Goal: Task Accomplishment & Management: Manage account settings

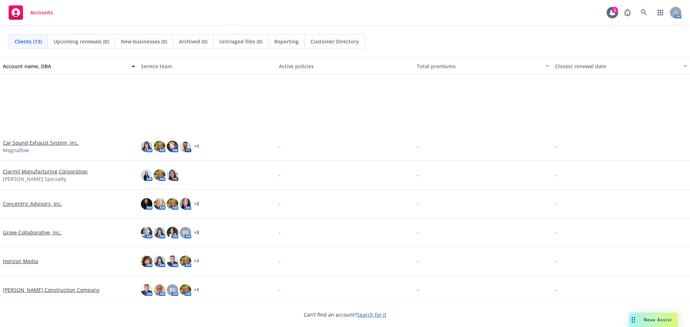
scroll to position [146, 0]
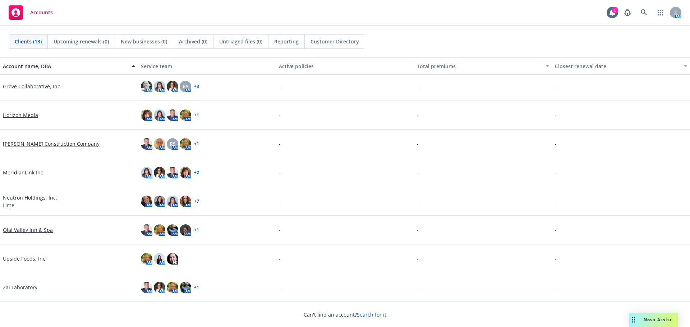
click at [17, 290] on link "Zai Laboratory" at bounding box center [20, 288] width 34 height 8
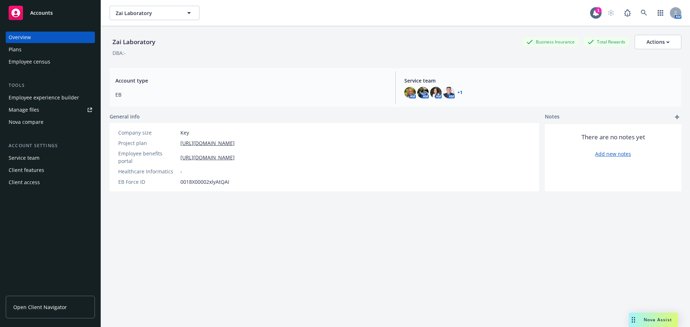
click at [34, 97] on div "Employee experience builder" at bounding box center [44, 97] width 70 height 11
click at [654, 319] on span "Nova Assist" at bounding box center [657, 320] width 28 height 6
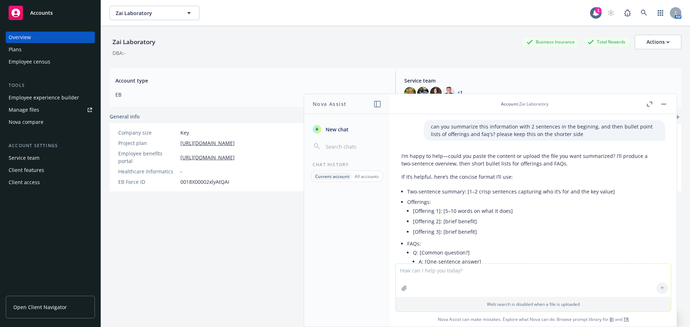
click at [477, 277] on textarea at bounding box center [532, 280] width 275 height 33
type textarea "can you make this image into text format"
paste textarea
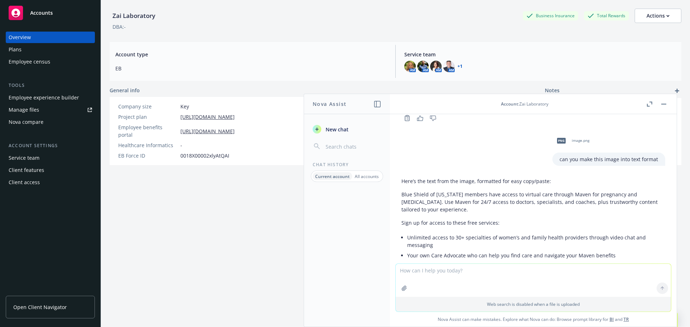
scroll to position [907, 0]
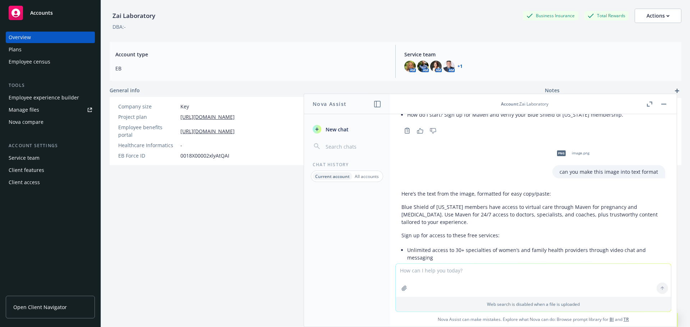
click at [466, 278] on textarea at bounding box center [532, 280] width 275 height 33
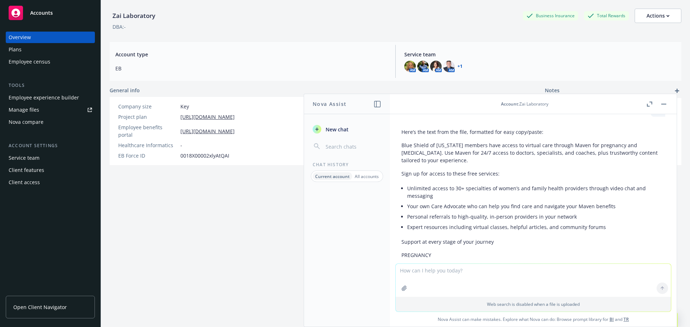
scroll to position [1304, 0]
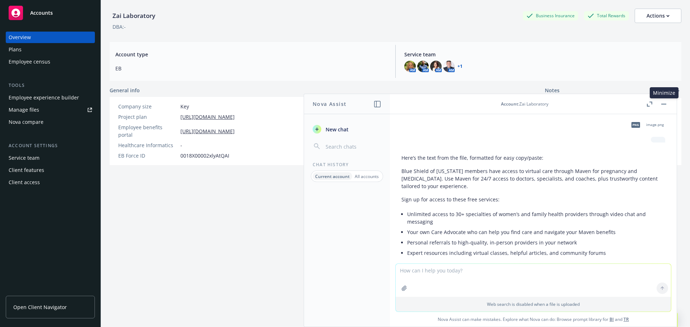
click at [664, 104] on rect "button" at bounding box center [663, 104] width 5 height 1
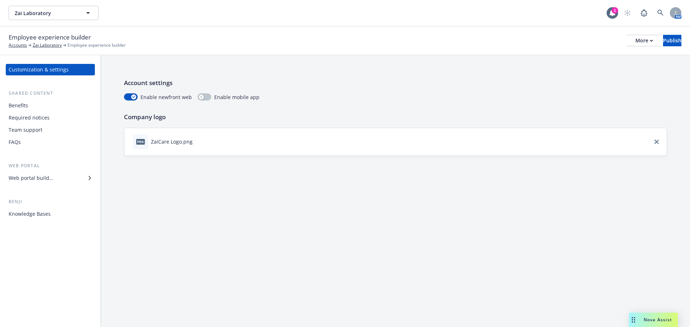
click at [50, 181] on div "Web portal builder" at bounding box center [31, 177] width 45 height 11
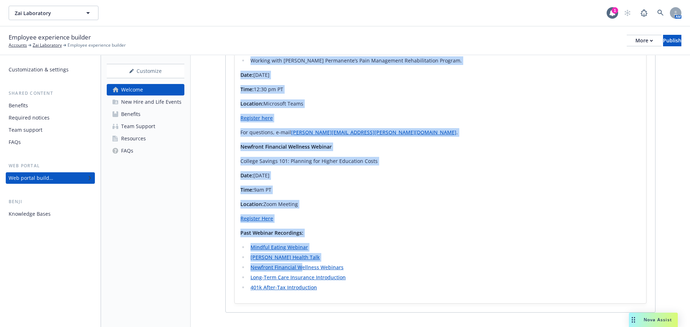
scroll to position [1449, 0]
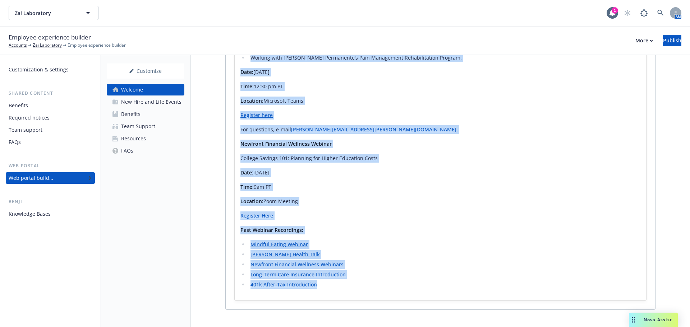
drag, startPoint x: 240, startPoint y: 82, endPoint x: 346, endPoint y: 275, distance: 219.6
copy div "2025 HR Spotlight Volume 8 Click HERE to view past HR Spotlights Your Well-Bein…"
click at [144, 150] on link "FAQs" at bounding box center [146, 150] width 78 height 11
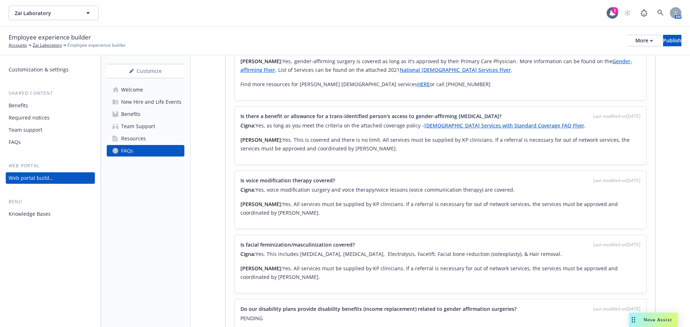
scroll to position [4202, 0]
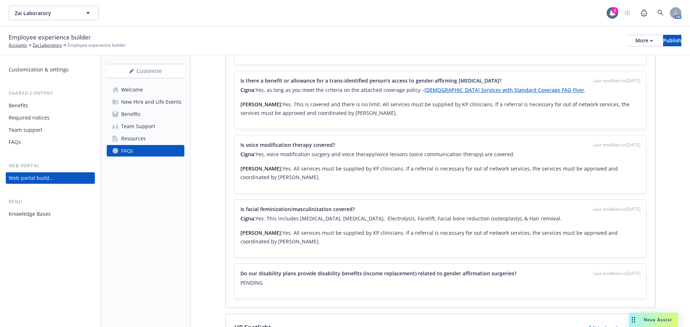
click at [640, 326] on icon "pencil" at bounding box center [642, 328] width 4 height 4
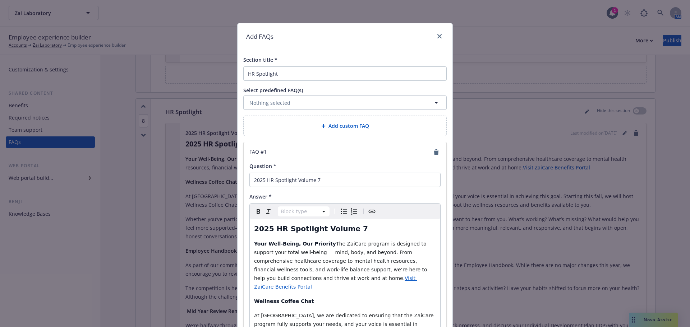
click at [298, 122] on div "Add custom FAQ" at bounding box center [344, 126] width 191 height 8
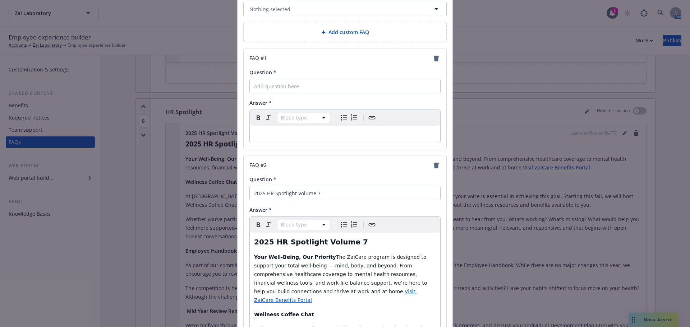
scroll to position [144, 0]
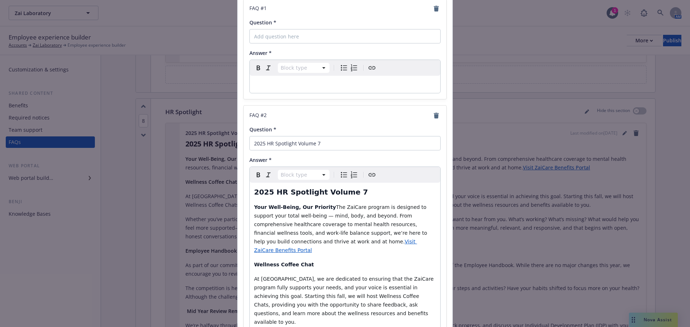
click at [282, 82] on p "editable markdown" at bounding box center [345, 84] width 182 height 9
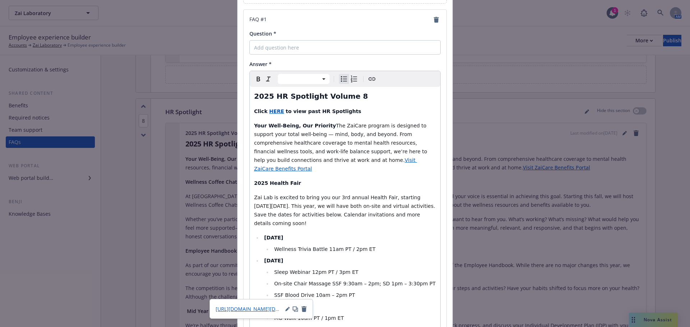
scroll to position [0, 0]
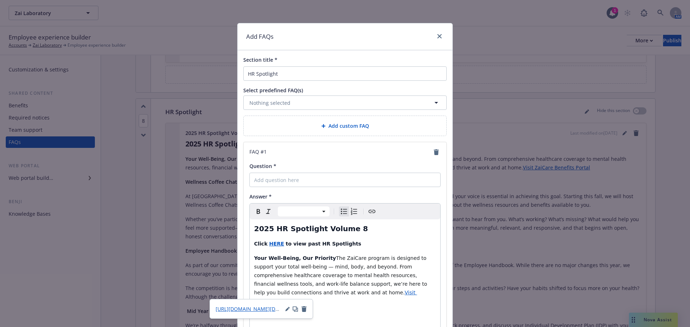
select select "h2"
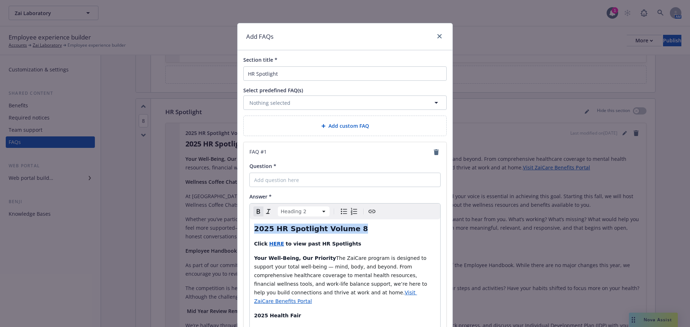
drag, startPoint x: 349, startPoint y: 231, endPoint x: 251, endPoint y: 231, distance: 97.7
click at [254, 231] on h2 "2025 HR Spotlight Volume 8" at bounding box center [345, 229] width 182 height 10
copy strong "2025 HR Spotlight Volume 8"
click at [311, 106] on button "Nothing selected" at bounding box center [344, 103] width 203 height 14
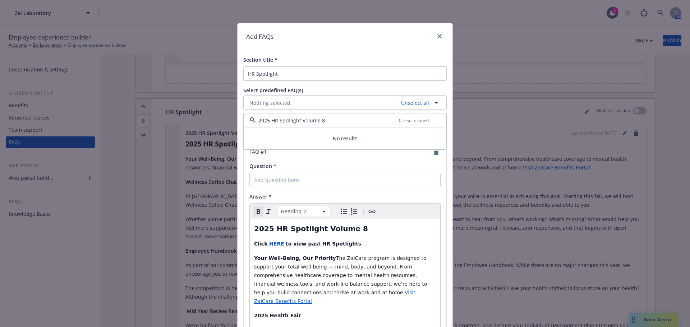
type input "2025 HR Spotlight Volume 8"
click at [392, 41] on div "Add FAQs" at bounding box center [344, 36] width 215 height 27
click at [296, 178] on input "Question *" at bounding box center [344, 180] width 191 height 14
paste input "2025 HR Spotlight Volume 8"
type input "2025 HR Spotlight Volume 8"
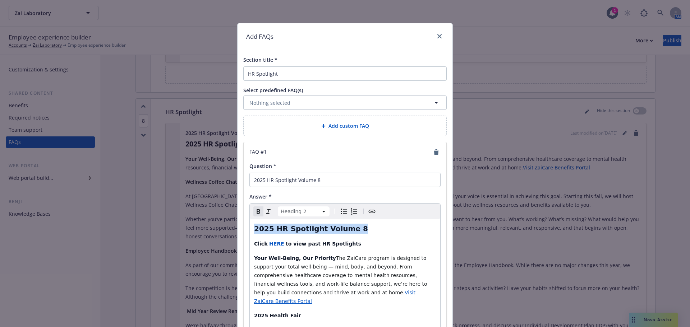
drag, startPoint x: 331, startPoint y: 232, endPoint x: 236, endPoint y: 230, distance: 95.2
select select "paragraph"
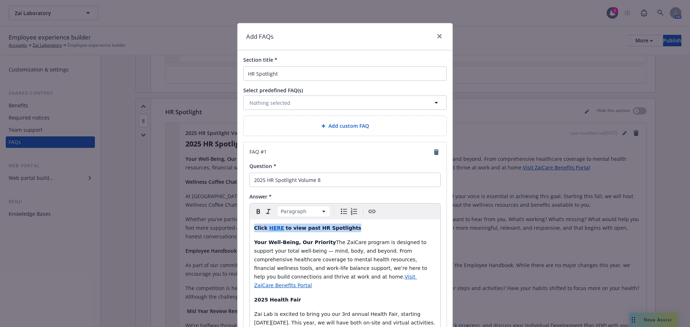
drag, startPoint x: 383, startPoint y: 225, endPoint x: 138, endPoint y: 228, distance: 245.3
click at [138, 228] on div "Add FAQs Section title * HR Spotlight Select predefined FAQ(s) Nothing selected…" at bounding box center [345, 163] width 690 height 327
copy p "Click HERE to view past HR Spotlights"
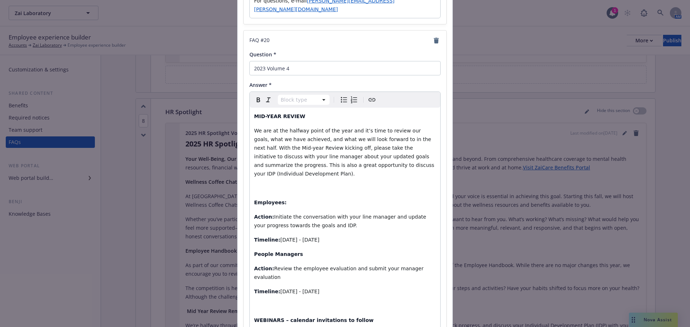
scroll to position [20241, 0]
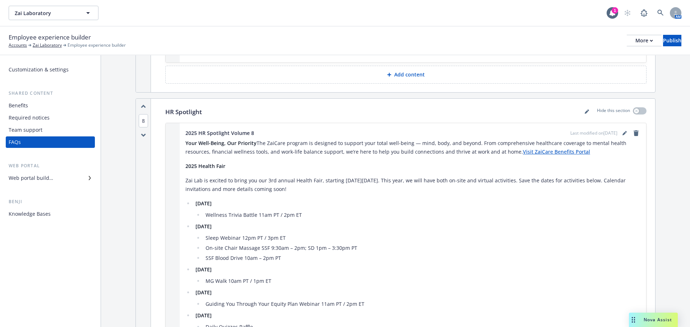
click at [37, 180] on div "Web portal builder" at bounding box center [31, 177] width 45 height 11
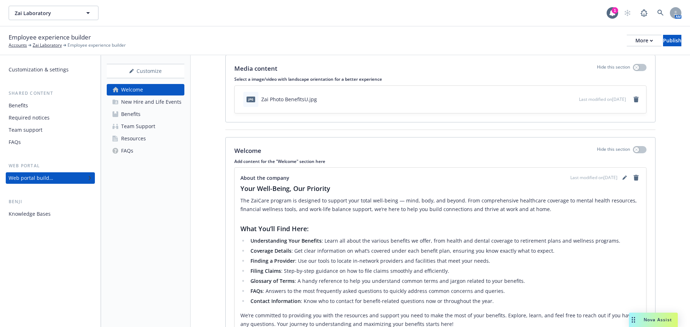
scroll to position [36, 0]
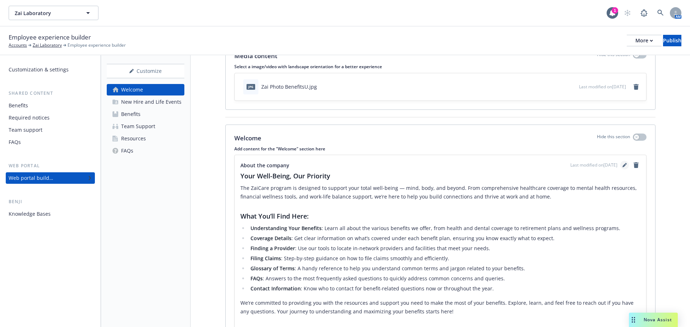
click at [622, 166] on icon "editPencil" at bounding box center [624, 166] width 4 height 4
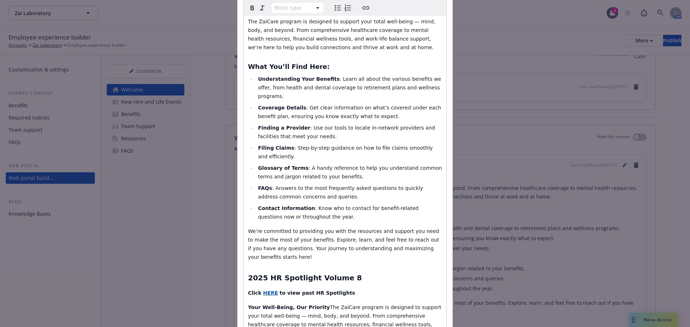
scroll to position [180, 0]
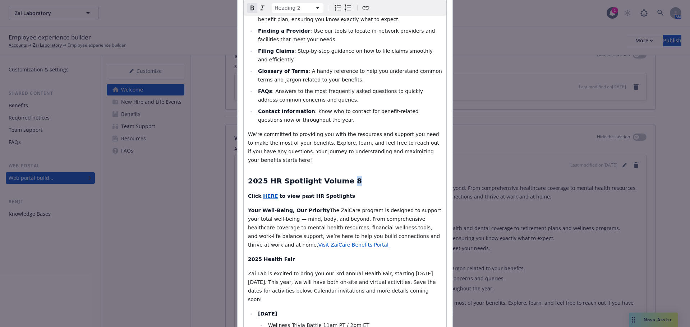
click at [337, 176] on h2 "2025 HR Spotlight Volume 8" at bounding box center [345, 181] width 194 height 10
select select "paragraph"
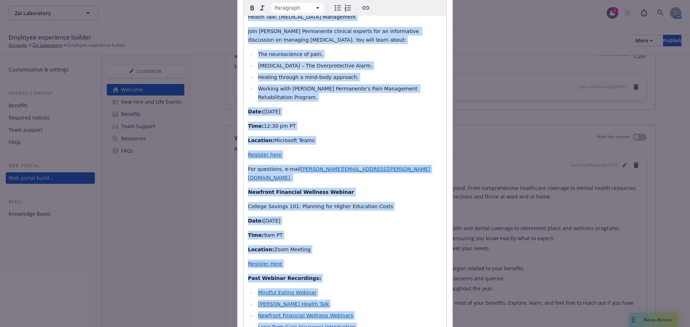
scroll to position [1911, 0]
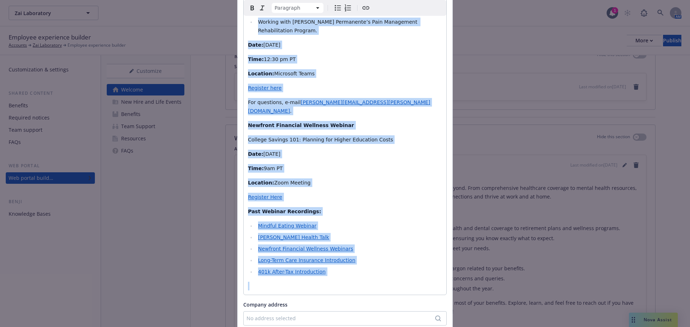
drag, startPoint x: 246, startPoint y: 191, endPoint x: 356, endPoint y: 163, distance: 113.9
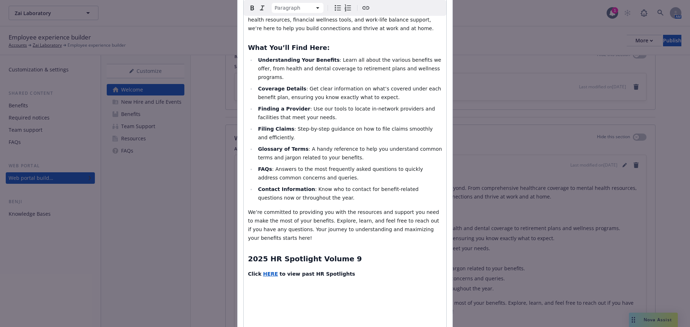
scroll to position [108, 0]
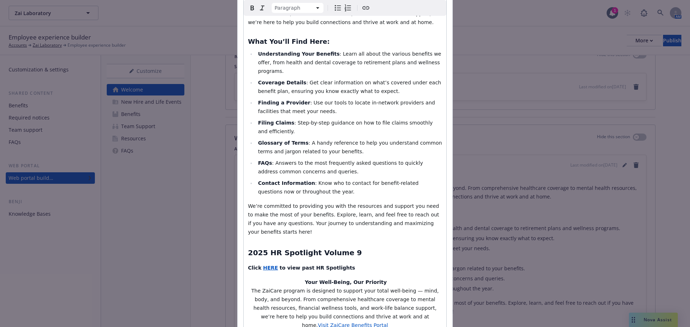
click at [284, 278] on p "Your Well-Being, Our Priority The ZaiCare program is designed to support your t…" at bounding box center [345, 304] width 194 height 52
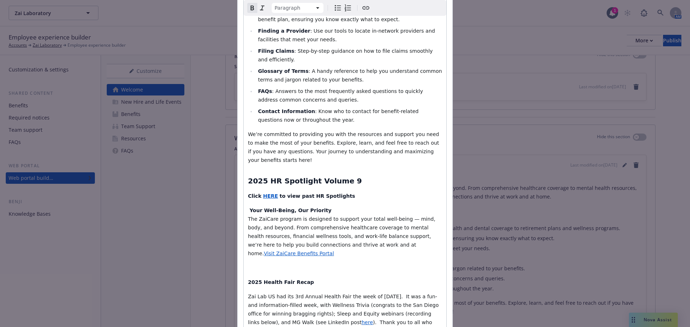
click at [258, 249] on div "Your Well-Being, Our Priority The ZaiCare program is designed to support your t…" at bounding box center [345, 302] width 203 height 799
click at [248, 279] on strong "2025 Health Fair Recap" at bounding box center [281, 282] width 66 height 6
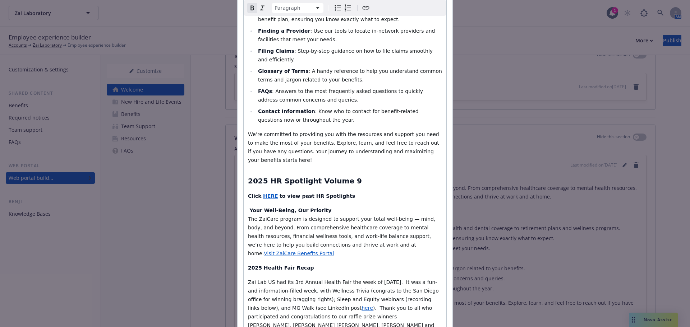
scroll to position [287, 0]
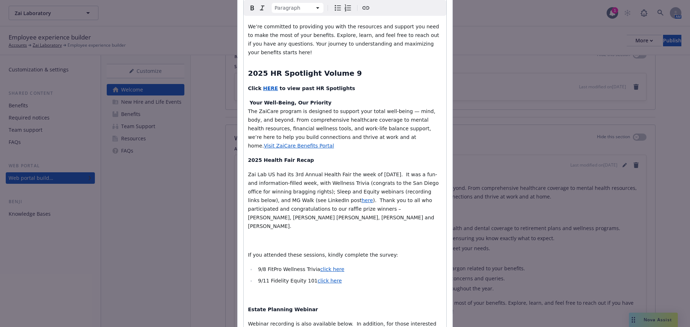
click at [251, 211] on div "Your Well-Being, Our Priority The ZaiCare program is designed to support your t…" at bounding box center [345, 187] width 203 height 784
click at [248, 236] on p "editable markdown" at bounding box center [345, 240] width 194 height 9
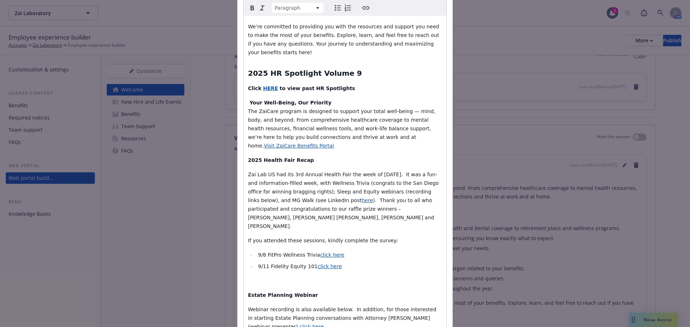
click at [259, 277] on p "editable markdown" at bounding box center [345, 281] width 194 height 9
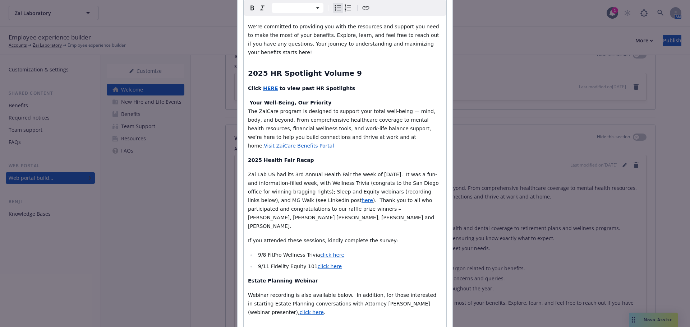
select select "paragraph"
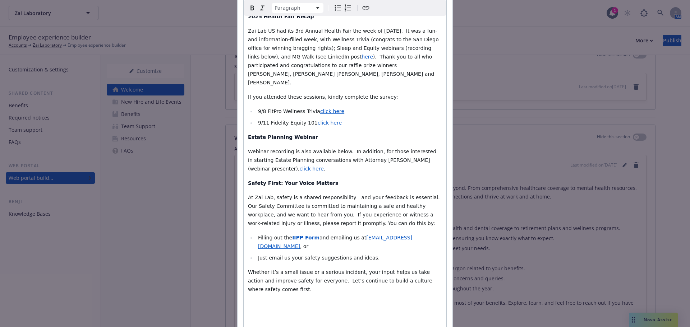
click at [248, 327] on strong "Internet Reimbursement Reminder" at bounding box center [297, 333] width 99 height 6
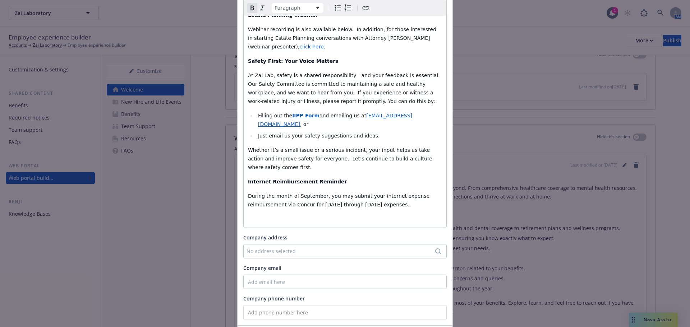
scroll to position [555, 0]
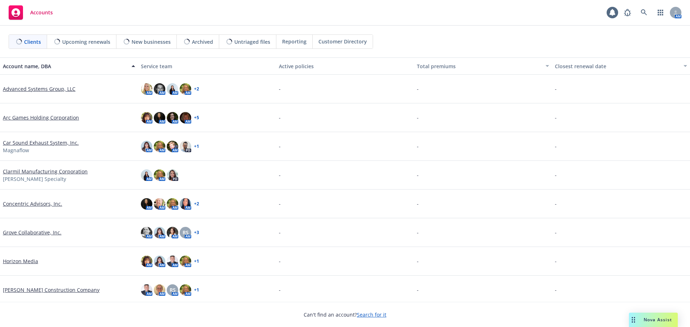
click at [630, 321] on div "Drag to move" at bounding box center [633, 320] width 9 height 14
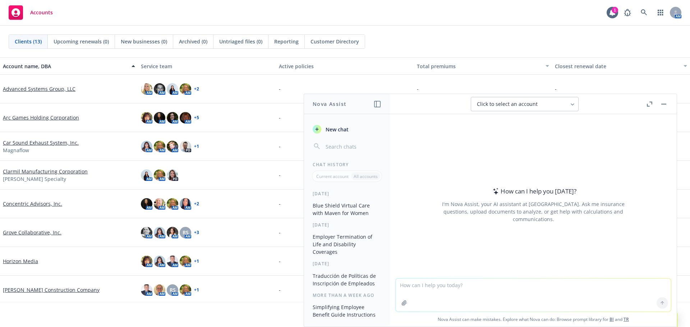
click at [407, 290] on textarea at bounding box center [532, 295] width 275 height 33
paste textarea "p"
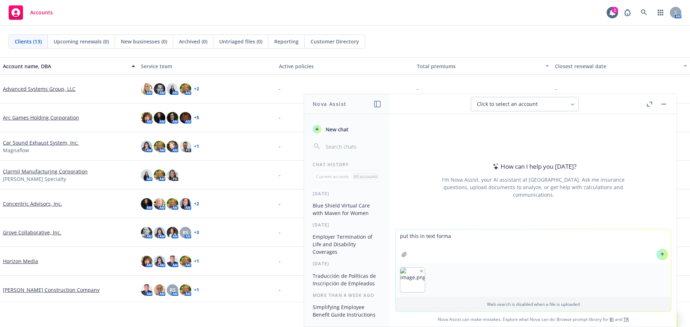
type textarea "put this in text format"
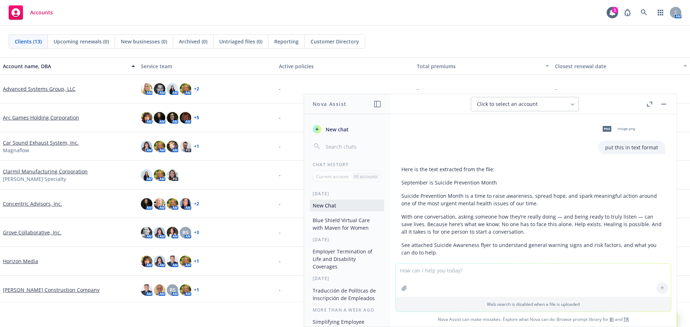
scroll to position [26, 0]
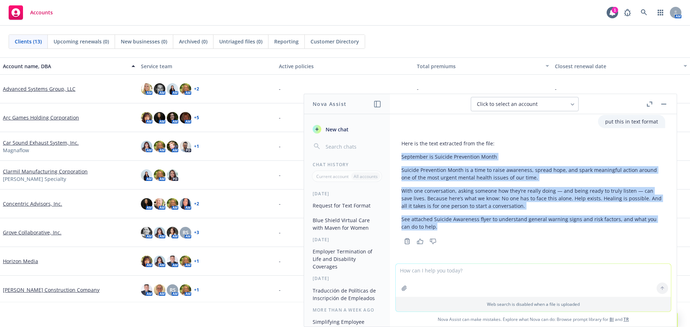
drag, startPoint x: 449, startPoint y: 226, endPoint x: 398, endPoint y: 159, distance: 84.0
click at [398, 159] on div "Here is the text extracted from the file: September is Suicide Prevention Month…" at bounding box center [532, 192] width 275 height 110
copy div "September is Suicide Prevention Month Suicide Prevention Month is a time to rai…"
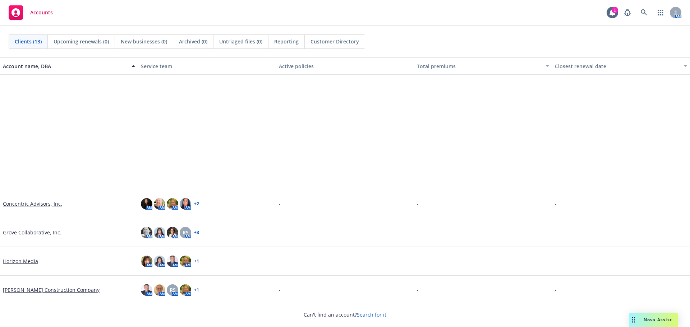
scroll to position [146, 0]
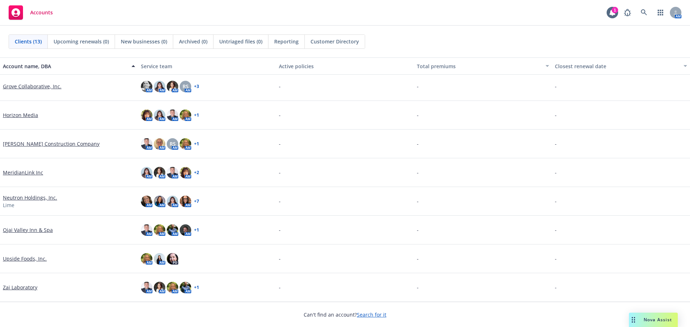
click at [34, 288] on link "Zai Laboratory" at bounding box center [20, 288] width 34 height 8
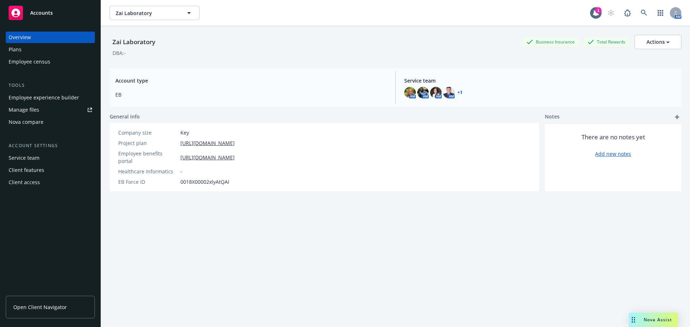
click at [52, 101] on div "Employee experience builder" at bounding box center [44, 97] width 70 height 11
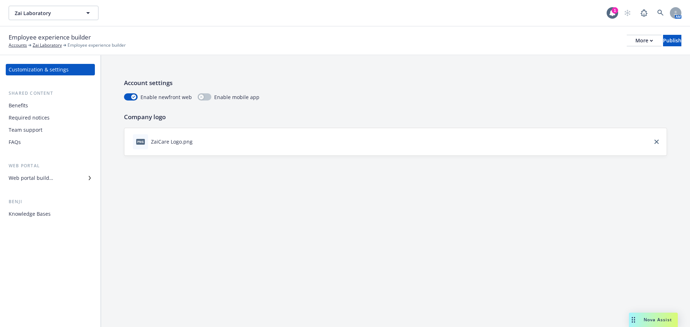
click at [32, 111] on div "Benefits" at bounding box center [50, 105] width 83 height 11
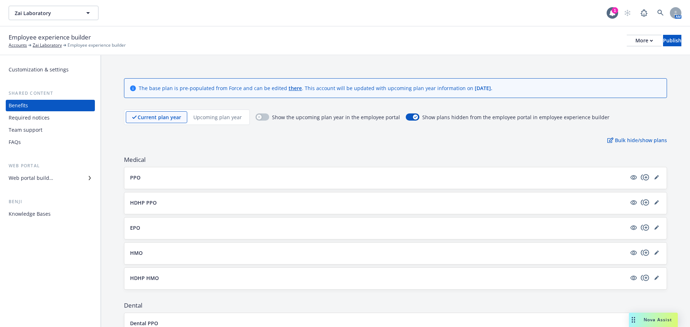
click at [33, 181] on div "Web portal builder" at bounding box center [31, 177] width 45 height 11
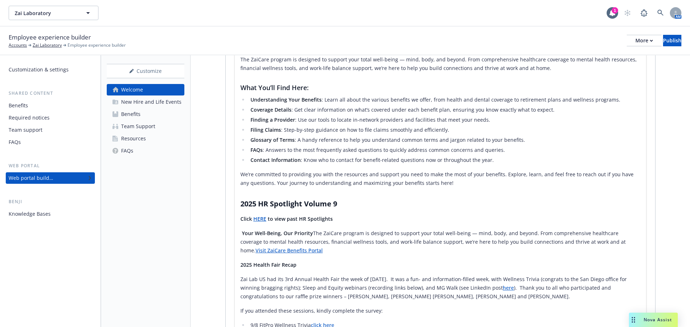
scroll to position [123, 0]
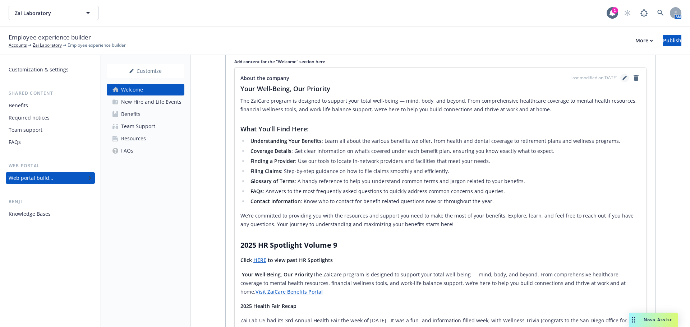
click at [620, 75] on link "editPencil" at bounding box center [624, 78] width 9 height 9
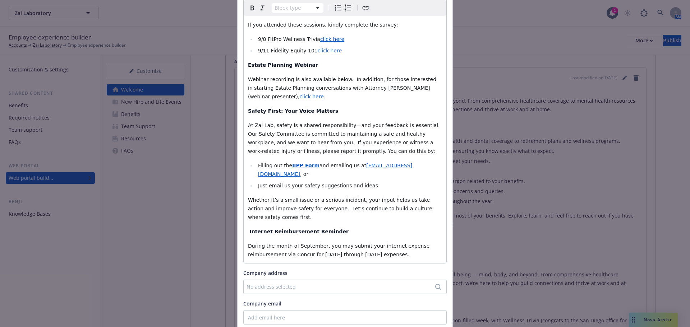
scroll to position [503, 0]
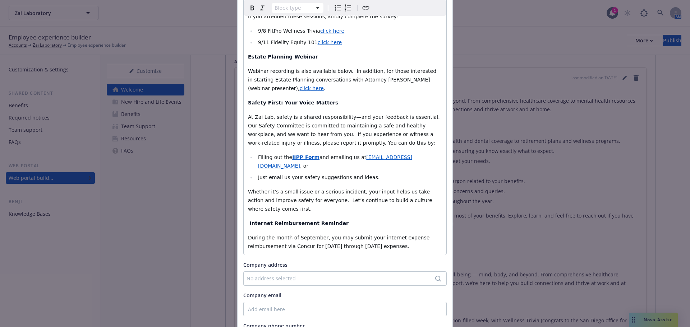
click at [393, 233] on p "During the month of September, you may submit your internet expense reimburseme…" at bounding box center [345, 241] width 194 height 17
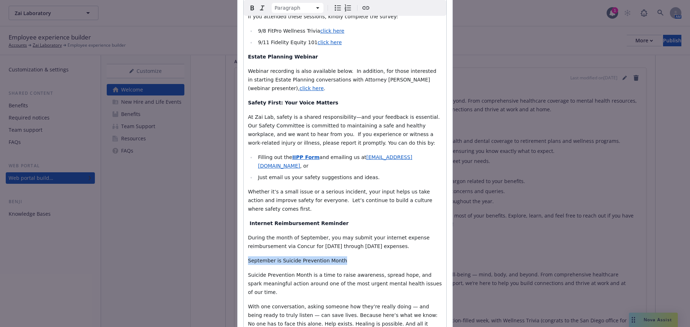
drag, startPoint x: 335, startPoint y: 217, endPoint x: 245, endPoint y: 218, distance: 89.8
click at [248, 256] on p "September is Suicide Prevention Month" at bounding box center [345, 260] width 194 height 9
click at [249, 221] on strong "Internet Reimbursement Reminder" at bounding box center [298, 224] width 99 height 6
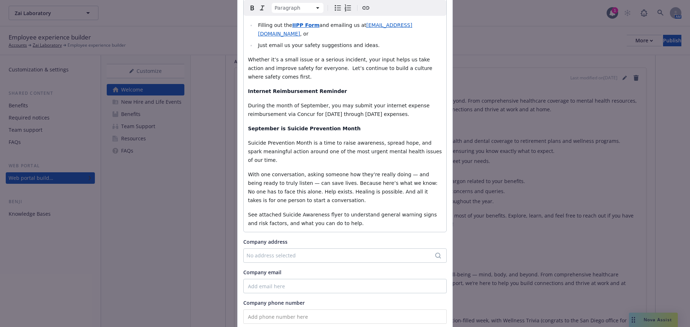
scroll to position [641, 0]
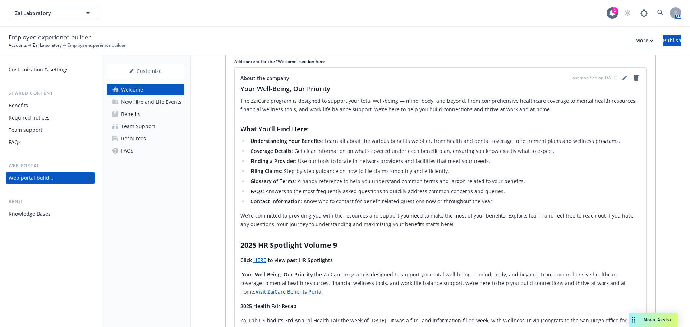
click at [652, 319] on span "Nova Assist" at bounding box center [657, 320] width 28 height 6
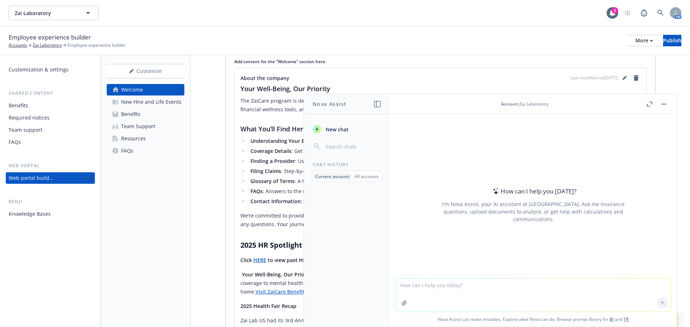
click at [568, 296] on textarea at bounding box center [532, 295] width 275 height 33
paste textarea "Loremip do Sitame… Con’a elit seddoei tempori. Utlab etdo magnaali enimadm ven …"
type textarea "lor ipsu do s amet consec adip eli se doeius tem incidi. Ut lab etdolo mag aliq…"
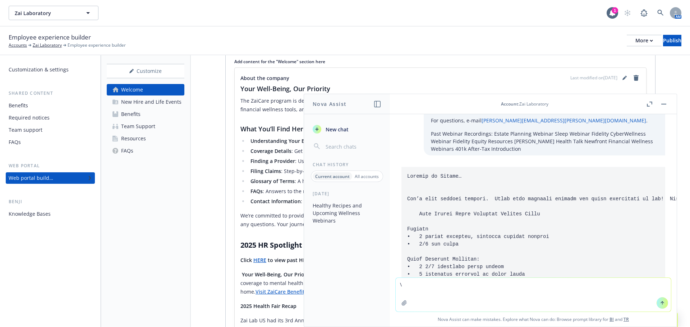
scroll to position [257, 0]
type textarea "\"
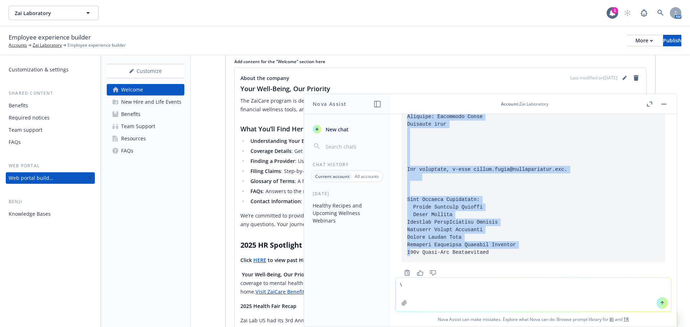
scroll to position [724, 0]
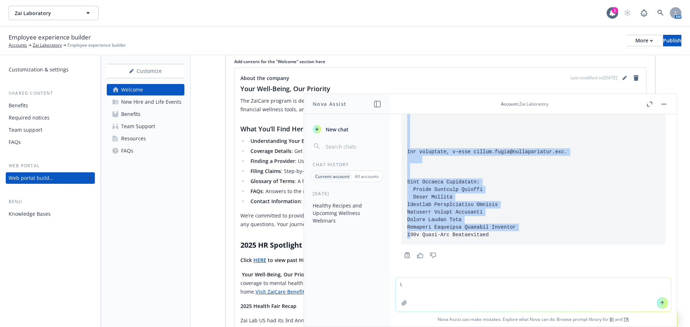
drag, startPoint x: 414, startPoint y: 175, endPoint x: 583, endPoint y: 245, distance: 183.7
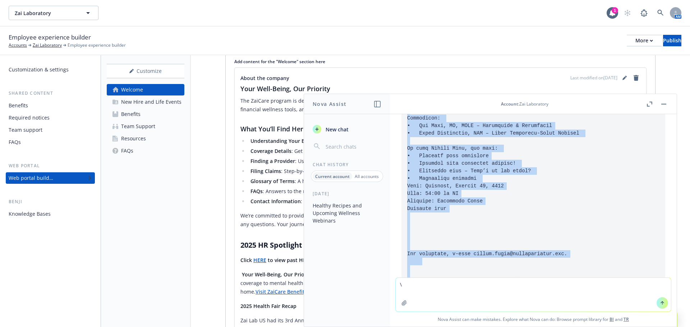
scroll to position [616, 0]
copy div "Loremip do Sitame… Con’a elit seddoei tempori. Utlab etdo magnaali enimadm ven …"
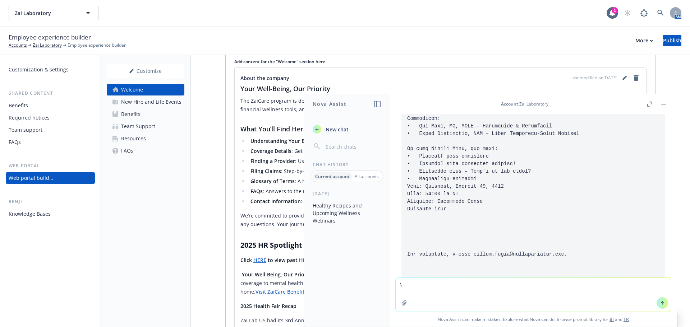
click at [470, 80] on div "About the company Last modified on [DATE]" at bounding box center [440, 78] width 400 height 9
click at [661, 105] on button "button" at bounding box center [663, 104] width 9 height 9
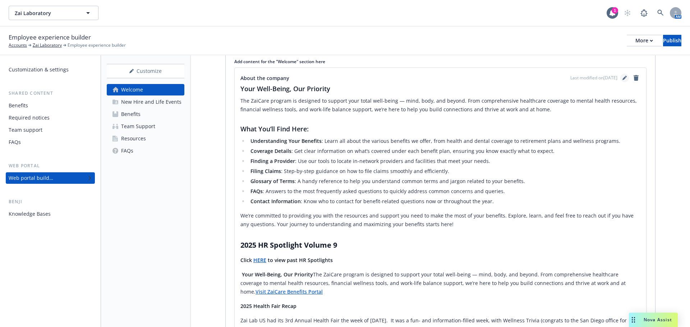
click at [622, 78] on icon "editPencil" at bounding box center [624, 78] width 4 height 4
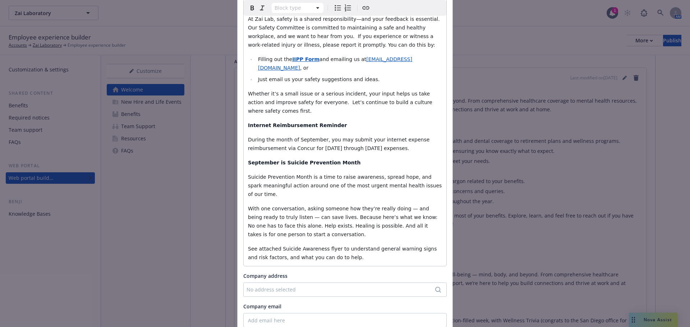
scroll to position [641, 0]
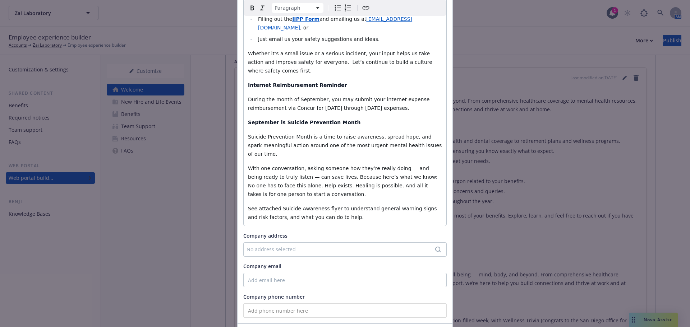
click at [356, 204] on p "See attached Suicide Awareness flyer to understand general warning signs and ri…" at bounding box center [345, 212] width 194 height 17
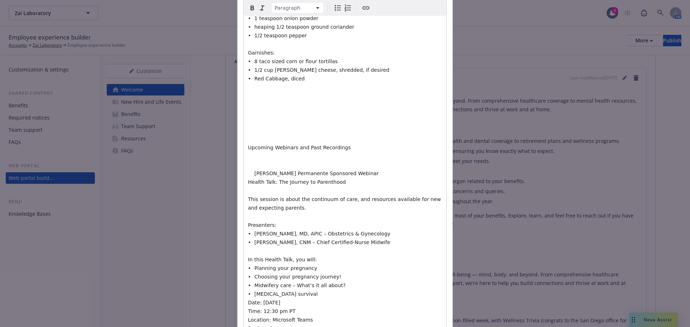
scroll to position [1011, 0]
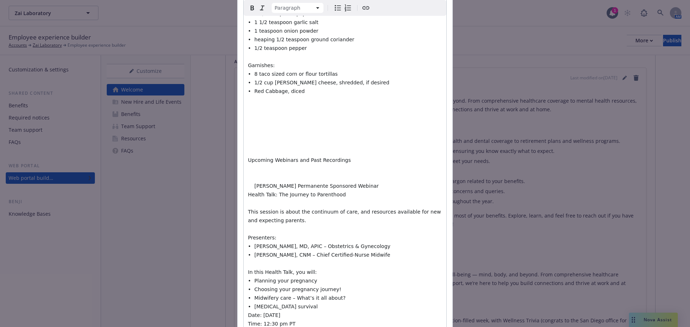
click at [248, 157] on span "Upcoming Webinars and Past Recordings" at bounding box center [299, 160] width 103 height 6
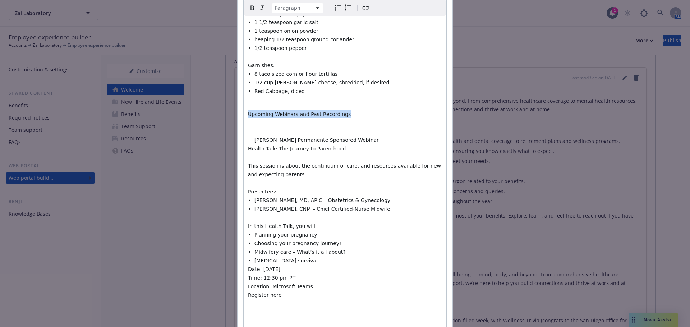
drag, startPoint x: 343, startPoint y: 66, endPoint x: 243, endPoint y: 63, distance: 99.9
click at [254, 137] on span "[PERSON_NAME] Permanente Sponsored Webinar" at bounding box center [316, 140] width 124 height 6
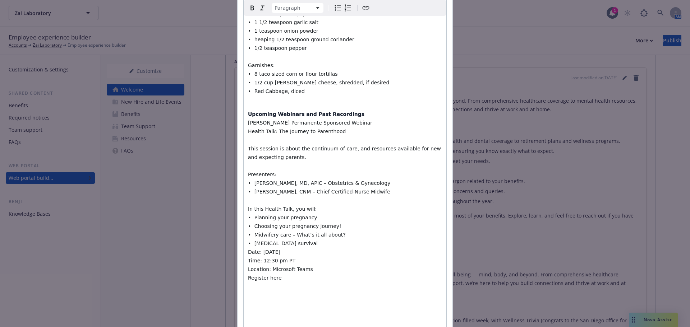
click at [248, 146] on span "This session is about the continuum of care, and resources available for new an…" at bounding box center [345, 153] width 194 height 14
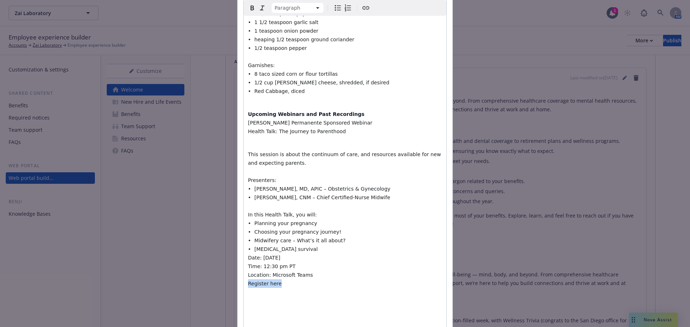
drag, startPoint x: 282, startPoint y: 231, endPoint x: 240, endPoint y: 232, distance: 42.0
click at [361, 6] on icon "Create link" at bounding box center [365, 8] width 9 height 9
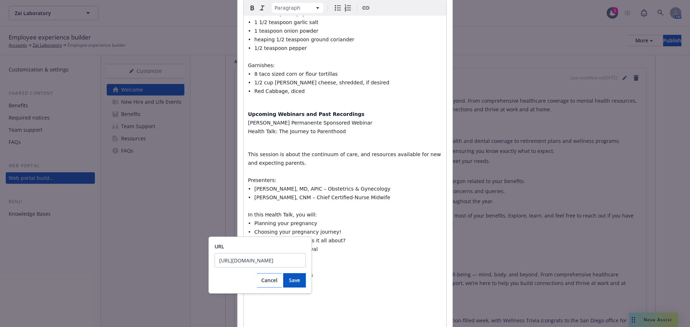
scroll to position [0, 211]
type input "[URL][DOMAIN_NAME]"
click at [296, 285] on button "Save" at bounding box center [294, 280] width 23 height 14
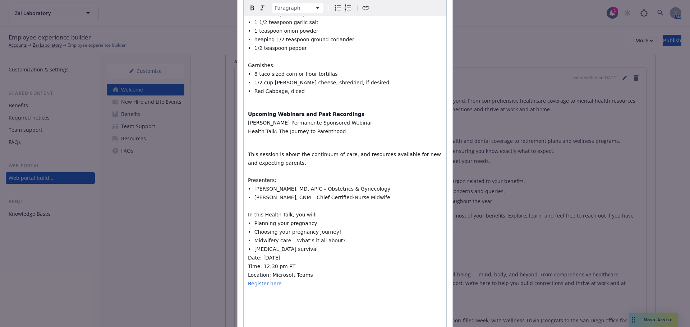
click at [347, 257] on p "This session is about the continuum of care, and resources available for new an…" at bounding box center [345, 301] width 194 height 302
click at [307, 195] on p "This session is about the continuum of care, and resources available for new an…" at bounding box center [345, 288] width 194 height 276
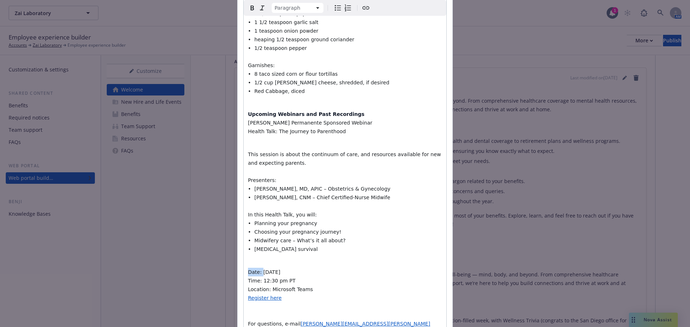
drag, startPoint x: 258, startPoint y: 223, endPoint x: 246, endPoint y: 224, distance: 11.2
drag, startPoint x: 260, startPoint y: 229, endPoint x: 246, endPoint y: 230, distance: 14.4
click at [248, 278] on span "Time: 12:30 pm PT" at bounding box center [271, 281] width 47 height 6
click at [260, 278] on strong "Time: 1" at bounding box center [258, 281] width 21 height 6
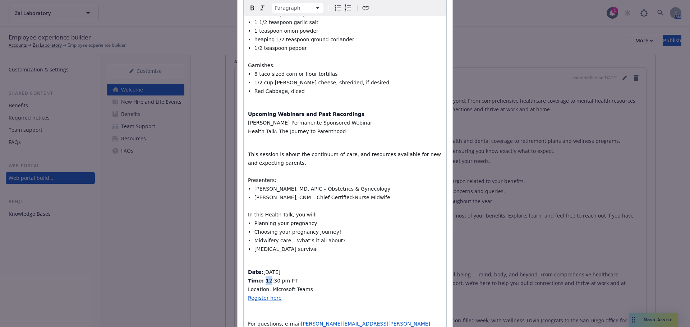
click at [261, 278] on strong "Time: 1" at bounding box center [258, 281] width 21 height 6
drag, startPoint x: 265, startPoint y: 238, endPoint x: 228, endPoint y: 239, distance: 37.0
click at [228, 239] on div "Update content for the "Welcome" section About the company Paragraph Paragraph …" at bounding box center [345, 163] width 690 height 327
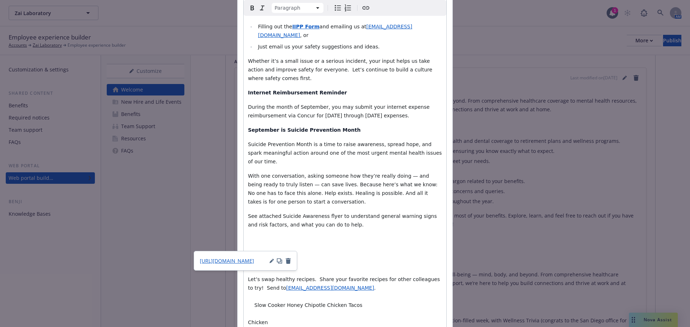
scroll to position [652, 0]
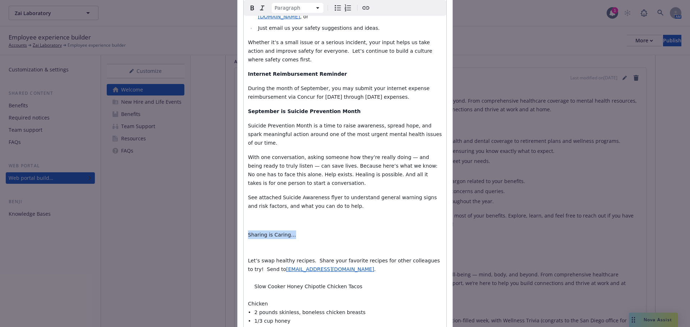
drag, startPoint x: 288, startPoint y: 184, endPoint x: 232, endPoint y: 184, distance: 56.8
click at [232, 184] on div "Update content for the "Welcome" section About the company Paragraph Paragraph …" at bounding box center [345, 163] width 690 height 327
click at [248, 232] on strong "Sharing is Caring…" at bounding box center [275, 235] width 54 height 6
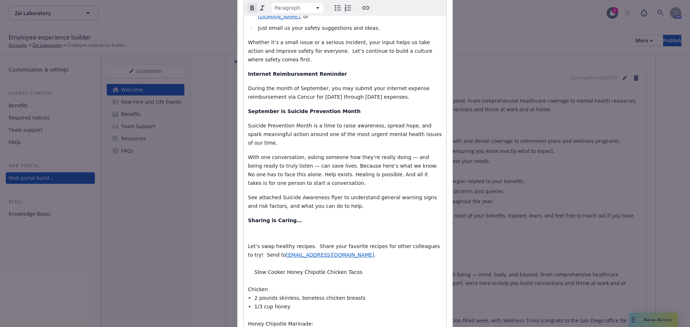
click at [259, 244] on span "Let’s swap healthy recipes. Share your favorite recipes for other colleagues to…" at bounding box center [344, 251] width 193 height 14
click at [248, 244] on span "Let’s swap healthy recipes. Share your favorite recipes for other colleagues to…" at bounding box center [344, 251] width 193 height 14
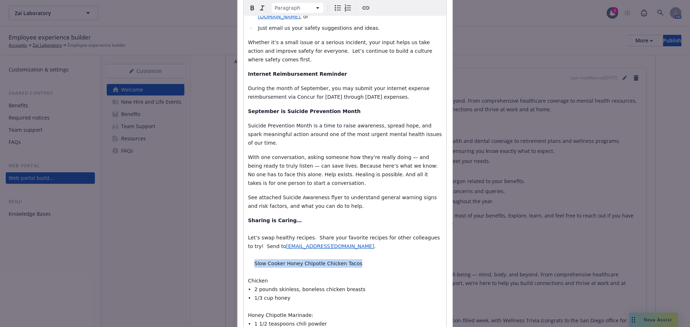
drag, startPoint x: 341, startPoint y: 210, endPoint x: 252, endPoint y: 210, distance: 89.4
click at [252, 216] on p "Sharing is Caring… Let’s swap healthy recipes. Share your favorite recipes for …" at bounding box center [345, 328] width 194 height 224
click at [254, 261] on span "Slow Cooker Honey Chipotle Chicken Tacos" at bounding box center [308, 264] width 108 height 6
click at [249, 6] on icon "Bold" at bounding box center [252, 8] width 9 height 9
click at [259, 6] on icon "Italic" at bounding box center [262, 8] width 9 height 9
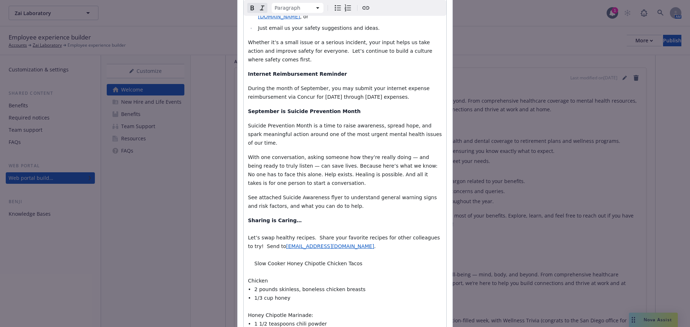
click at [249, 9] on icon "Remove bold" at bounding box center [252, 8] width 9 height 9
drag, startPoint x: 349, startPoint y: 211, endPoint x: 250, endPoint y: 213, distance: 99.2
click at [250, 216] on p "Sharing is Caring… Let’s swap healthy recipes. Share your favorite recipes for …" at bounding box center [345, 328] width 194 height 224
click at [249, 9] on icon "Bold" at bounding box center [252, 8] width 9 height 9
click at [254, 261] on strong "Slow Cooker Honey Chipotle Chicken Tacos" at bounding box center [314, 264] width 121 height 6
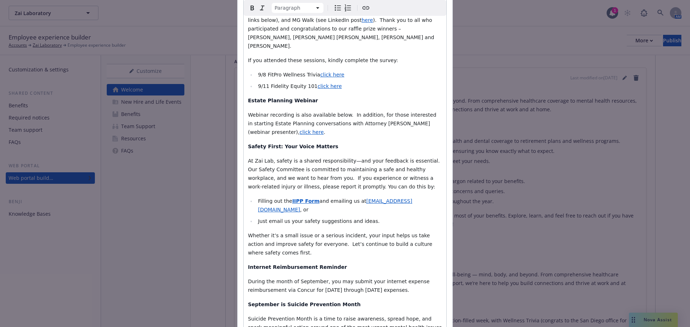
scroll to position [1222, 0]
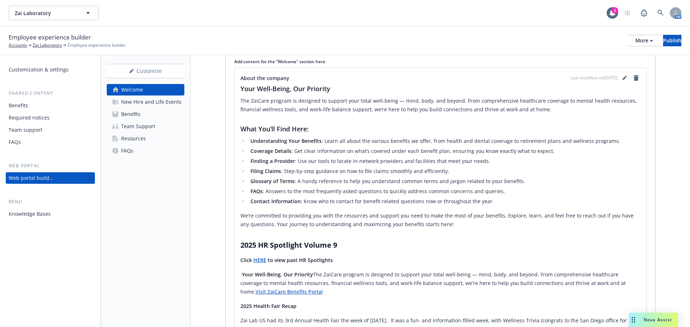
click at [125, 117] on div "Benefits" at bounding box center [130, 113] width 19 height 11
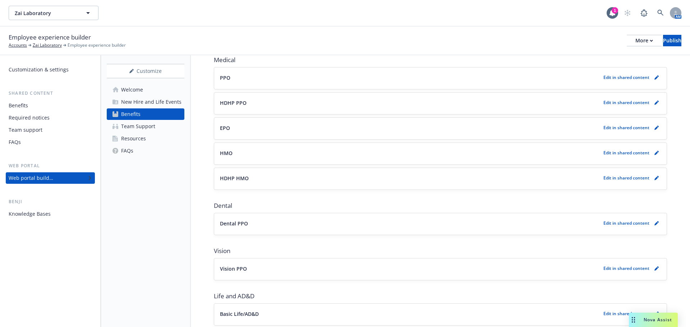
scroll to position [108, 0]
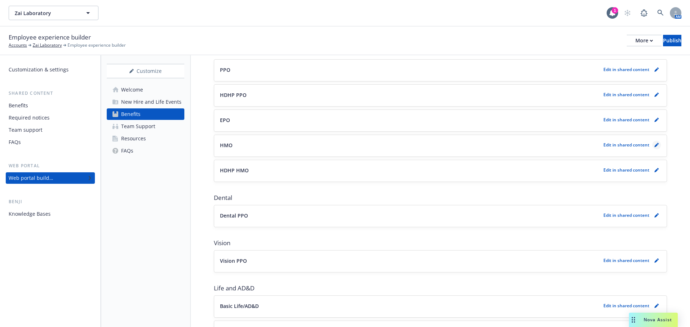
click at [654, 147] on icon "pencil" at bounding box center [656, 145] width 4 height 4
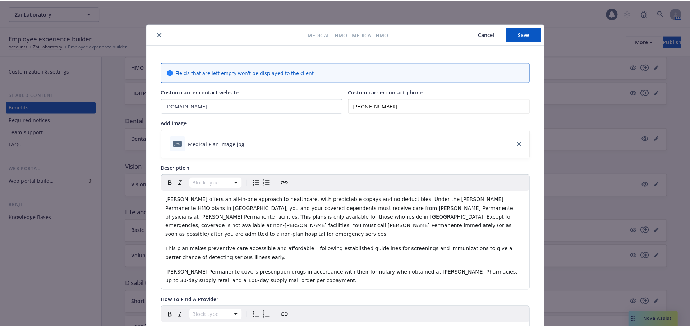
scroll to position [22, 0]
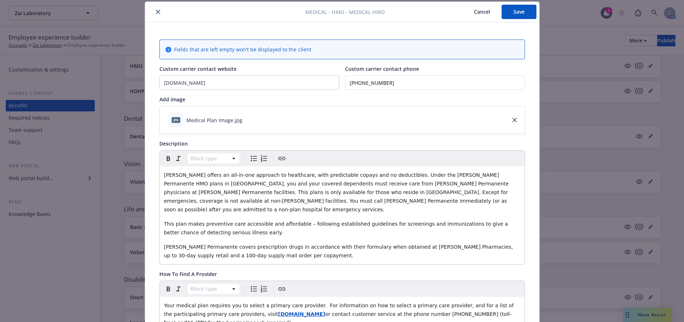
click at [152, 8] on div at bounding box center [226, 12] width 157 height 9
click at [158, 12] on button "close" at bounding box center [158, 12] width 9 height 9
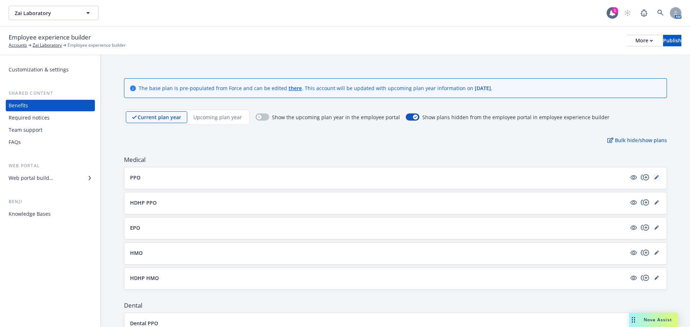
click at [654, 177] on icon "editPencil" at bounding box center [656, 178] width 4 height 4
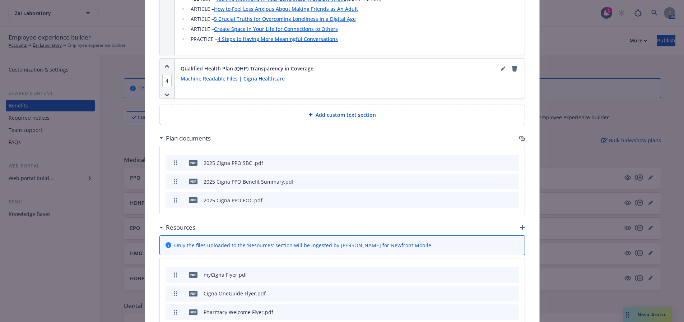
scroll to position [1027, 0]
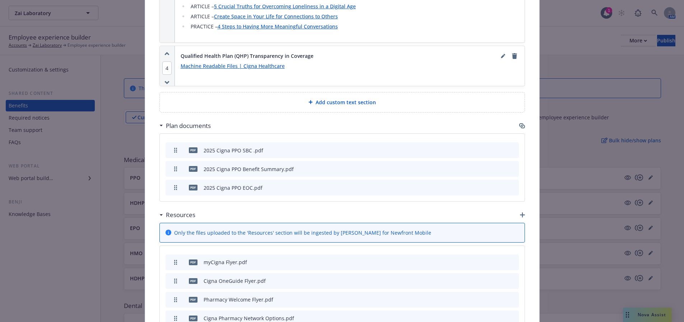
click at [520, 212] on icon "button" at bounding box center [522, 214] width 5 height 5
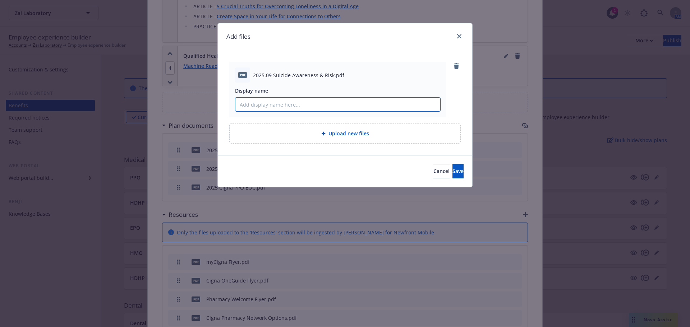
click at [294, 111] on input "Display name" at bounding box center [337, 105] width 205 height 14
type input "Suicide Awareness & Risk Flyer"
click at [458, 172] on button "Save" at bounding box center [457, 171] width 11 height 14
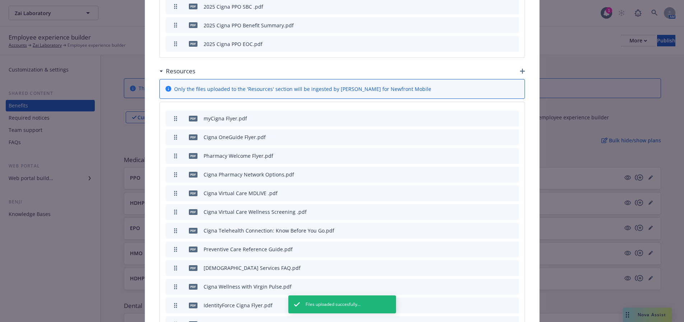
scroll to position [1377, 0]
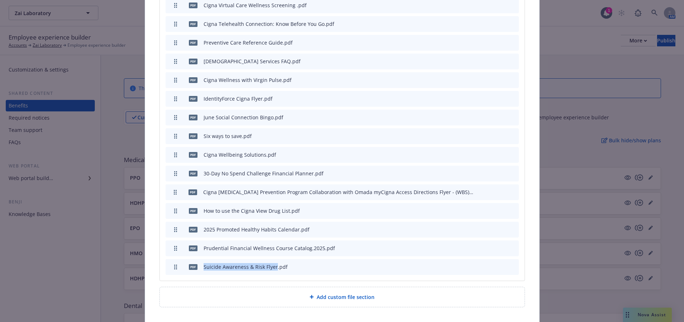
drag, startPoint x: 272, startPoint y: 243, endPoint x: 201, endPoint y: 243, distance: 70.4
click at [204, 263] on div "Suicide Awareness & Risk Flyer.pdf" at bounding box center [246, 267] width 84 height 8
copy div "Suicide Awareness & Risk Flyer"
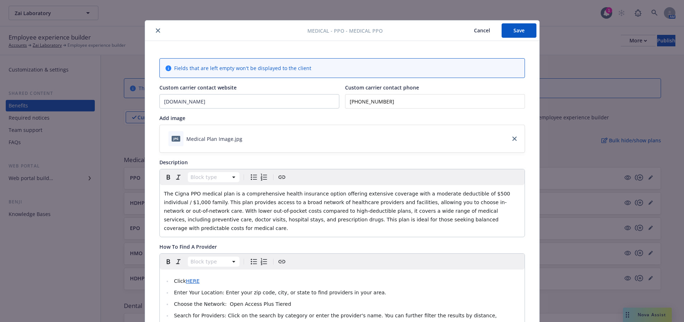
scroll to position [0, 0]
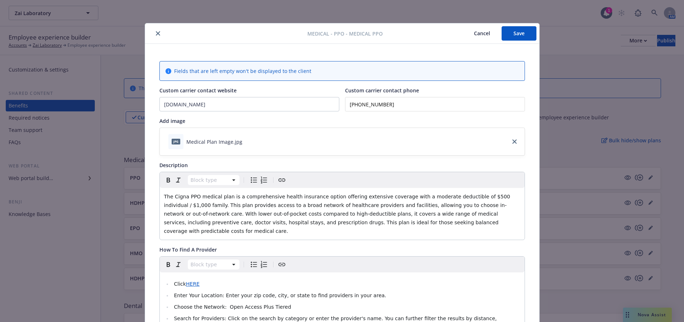
click at [519, 37] on button "Save" at bounding box center [519, 33] width 35 height 14
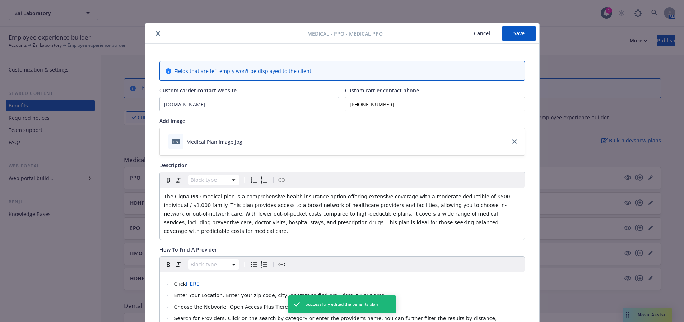
click at [156, 33] on icon "close" at bounding box center [158, 33] width 4 height 4
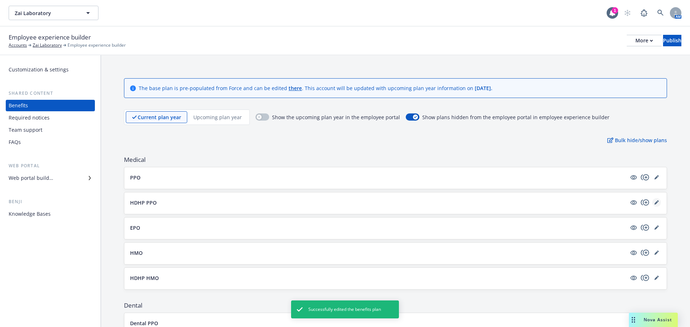
click at [652, 206] on link "editPencil" at bounding box center [656, 202] width 9 height 9
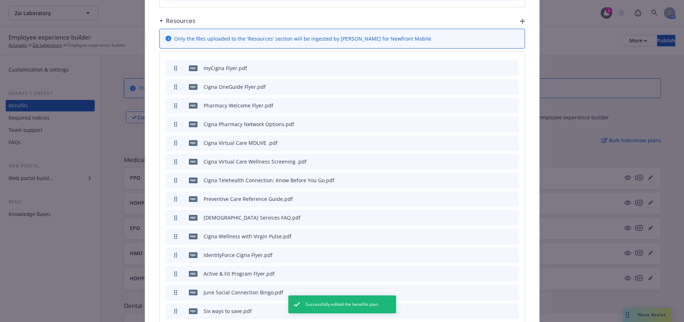
scroll to position [1181, 0]
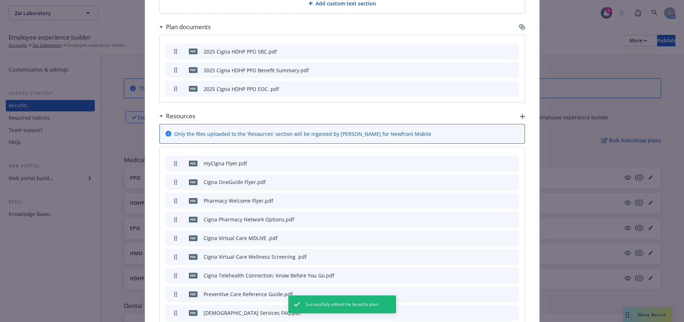
click at [518, 108] on div "Resources" at bounding box center [342, 115] width 366 height 15
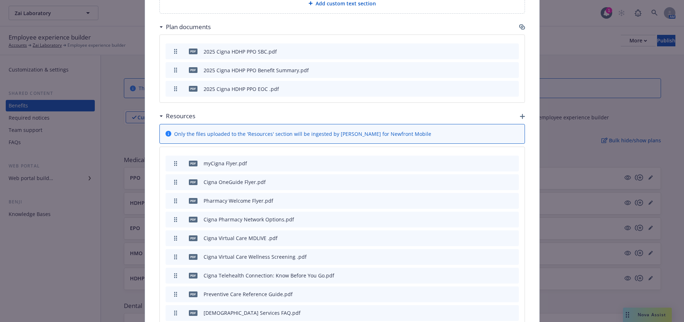
click at [522, 114] on icon "button" at bounding box center [522, 116] width 5 height 5
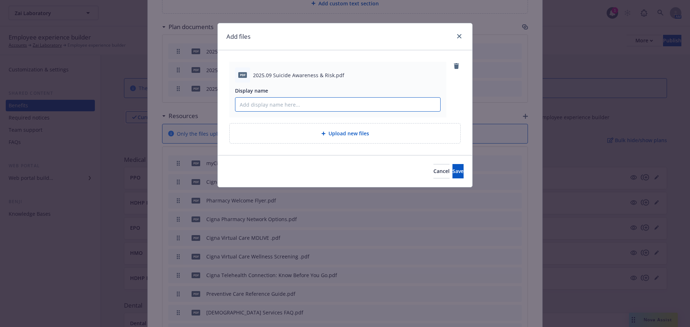
click at [343, 105] on input "Display name" at bounding box center [337, 105] width 205 height 14
paste input "Suicide Awareness & Risk Flyer"
type input "Suicide Awareness & Risk Flyer"
click at [452, 169] on span "Save" at bounding box center [457, 171] width 11 height 7
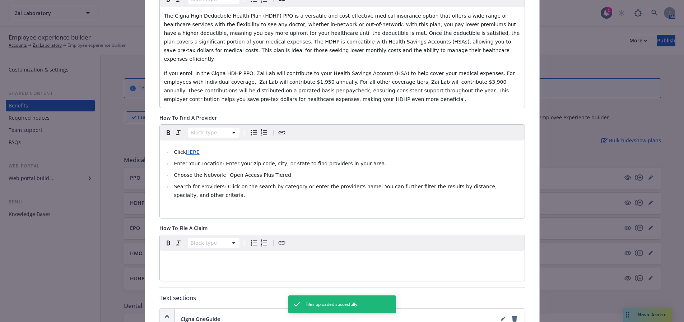
scroll to position [0, 0]
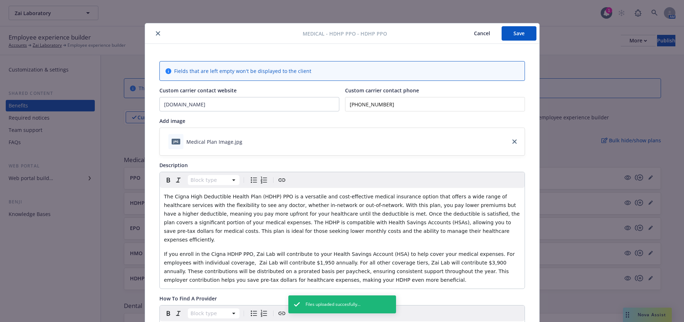
click at [518, 41] on div "Medical - HDHP PPO - HDHP PPO Cancel Save" at bounding box center [342, 33] width 394 height 20
click at [519, 33] on button "Save" at bounding box center [519, 33] width 35 height 14
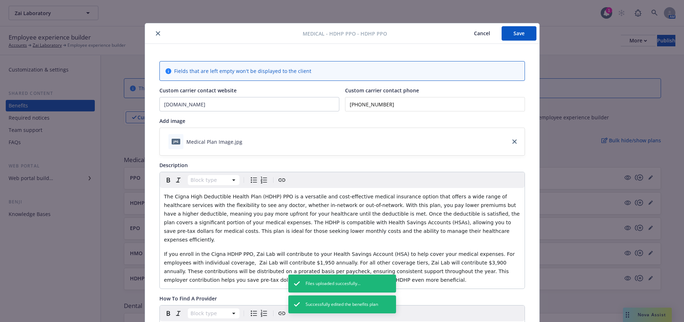
click at [156, 35] on icon "close" at bounding box center [158, 33] width 4 height 4
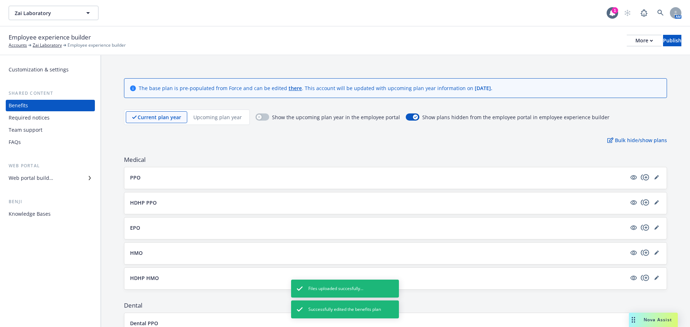
click at [646, 230] on div at bounding box center [645, 227] width 32 height 9
click at [652, 228] on link "editPencil" at bounding box center [656, 227] width 9 height 9
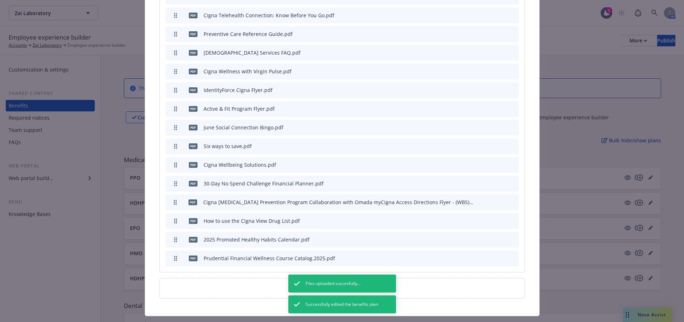
scroll to position [1200, 0]
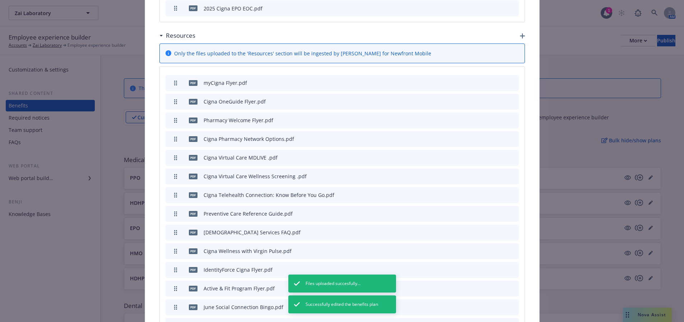
click at [520, 33] on icon "button" at bounding box center [522, 35] width 5 height 5
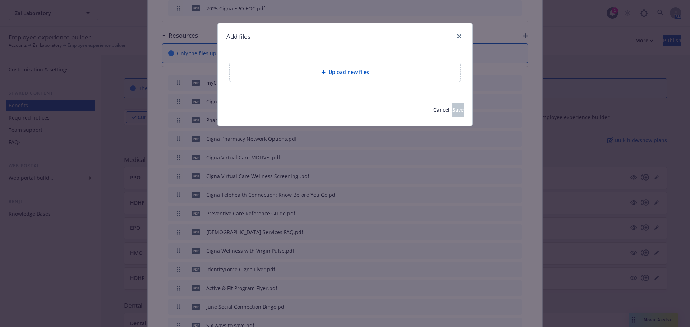
click at [390, 75] on div "Upload new files" at bounding box center [344, 72] width 219 height 8
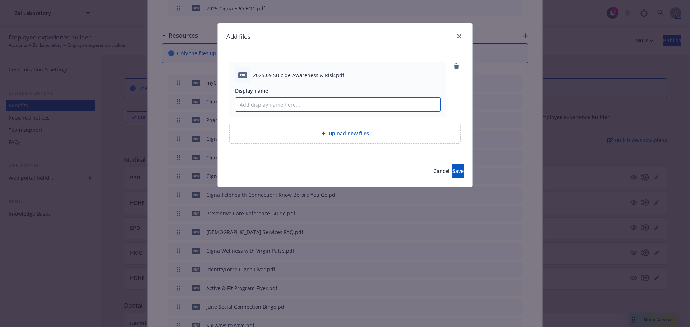
click at [360, 103] on input "Display name" at bounding box center [337, 105] width 205 height 14
paste input "Suicide Awareness & Risk Flyer"
type input "Suicide Awareness & Risk Flyer"
click at [452, 174] on span "Save" at bounding box center [457, 171] width 11 height 7
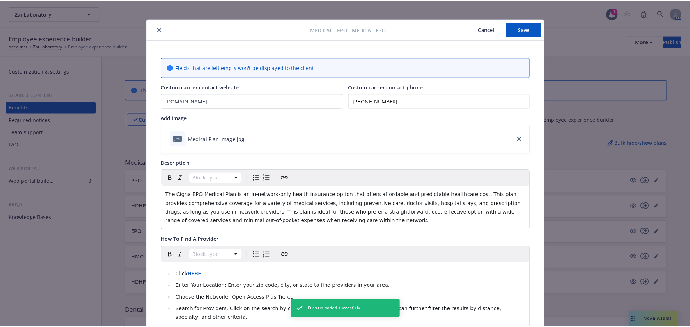
scroll to position [0, 0]
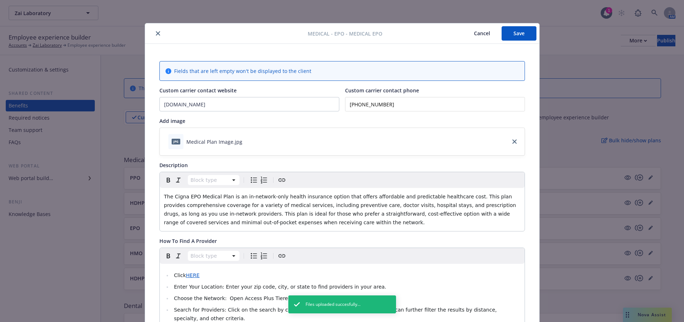
click at [512, 32] on button "Save" at bounding box center [519, 33] width 35 height 14
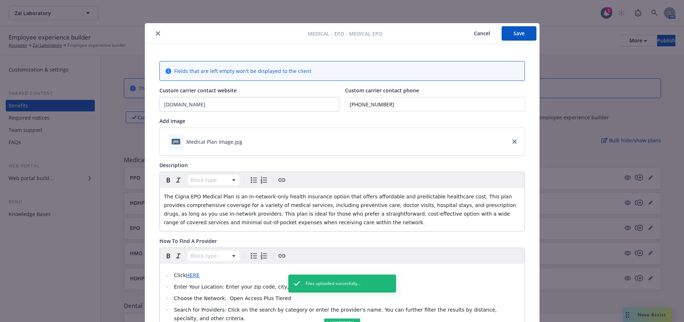
click at [156, 35] on icon "close" at bounding box center [158, 33] width 4 height 4
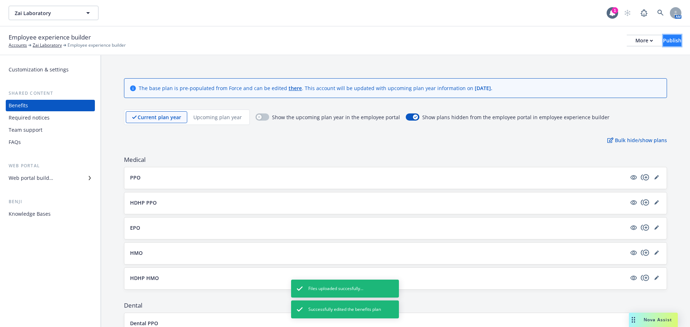
click at [663, 43] on div "Publish" at bounding box center [672, 40] width 18 height 11
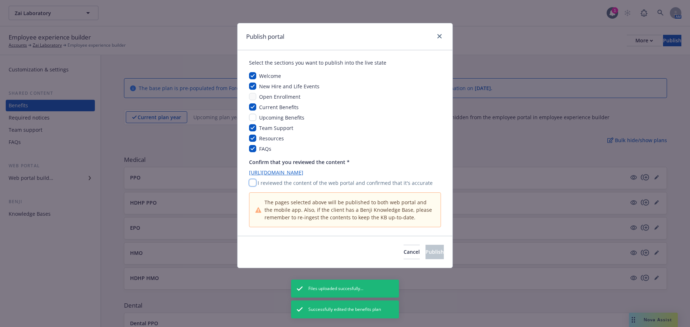
click at [252, 183] on input "checkbox" at bounding box center [252, 182] width 7 height 7
checkbox input "true"
click at [425, 256] on button "Publish" at bounding box center [434, 252] width 18 height 14
